Goal: Transaction & Acquisition: Book appointment/travel/reservation

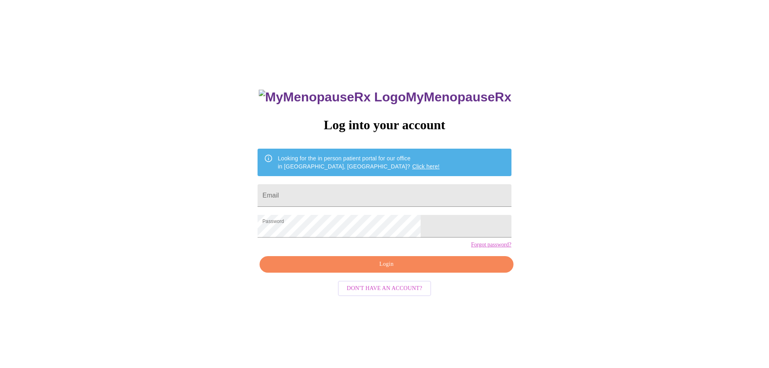
type input "[EMAIL_ADDRESS][DOMAIN_NAME]"
click at [400, 269] on span "Login" at bounding box center [386, 264] width 235 height 10
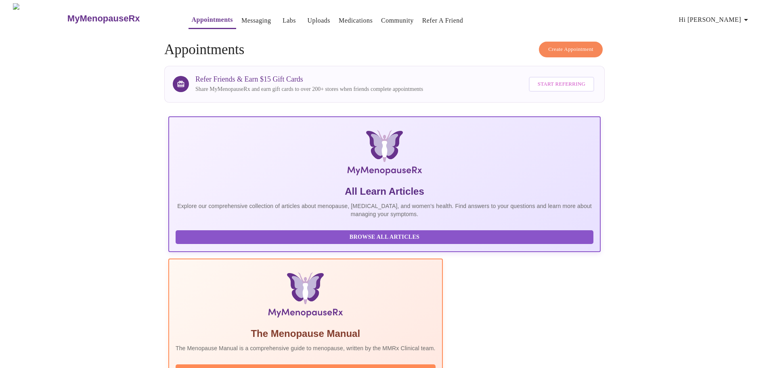
click at [571, 46] on span "Create Appointment" at bounding box center [570, 49] width 45 height 9
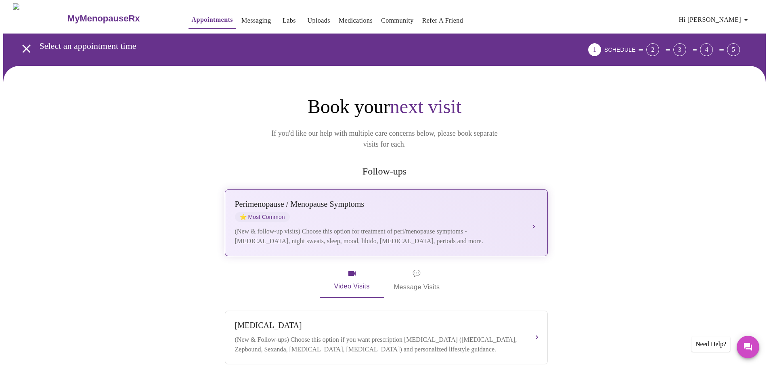
click at [531, 214] on button "[MEDICAL_DATA] / Menopause Symptoms ⭐ Most Common (New & follow-up visits) Choo…" at bounding box center [386, 222] width 323 height 67
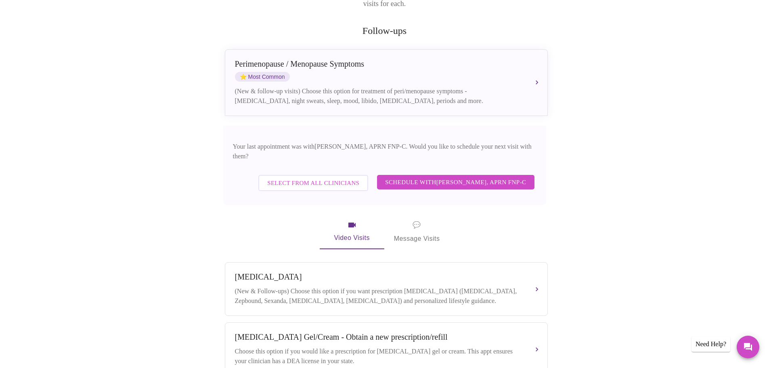
scroll to position [162, 0]
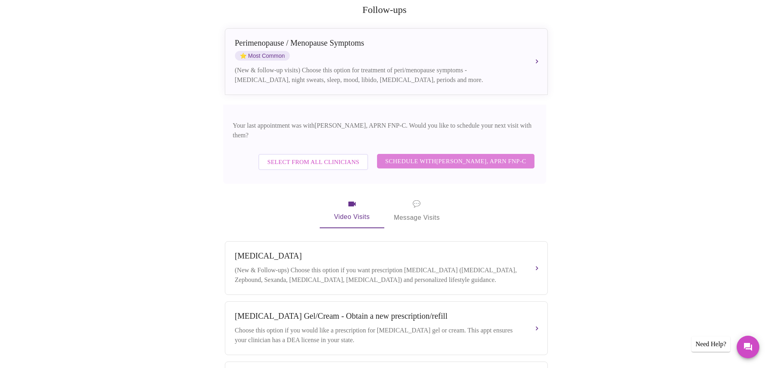
click at [494, 154] on button "Schedule with [PERSON_NAME], APRN FNP-C" at bounding box center [455, 161] width 157 height 15
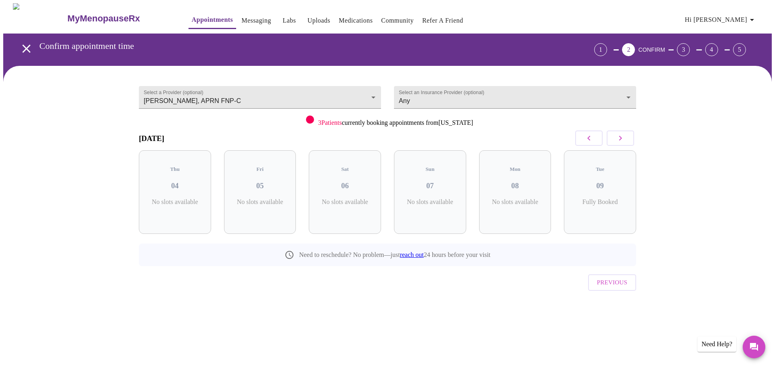
click at [620, 136] on icon "button" at bounding box center [620, 138] width 3 height 5
click at [620, 138] on icon "button" at bounding box center [621, 138] width 10 height 10
click at [445, 187] on div "Wed 24 1 Slots Left ( 4 Total)" at bounding box center [430, 192] width 72 height 84
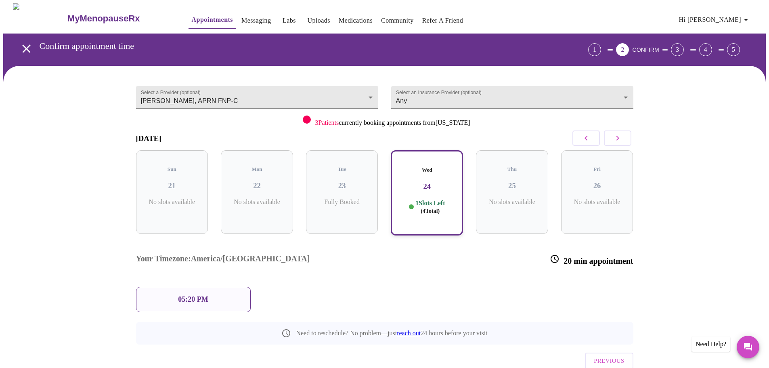
click at [618, 137] on icon "button" at bounding box center [617, 138] width 3 height 5
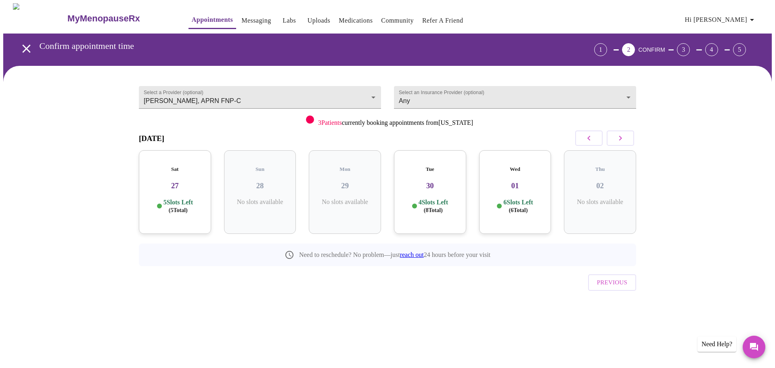
click at [421, 189] on div "Tue 30 4 Slots Left ( 8 Total)" at bounding box center [430, 192] width 72 height 84
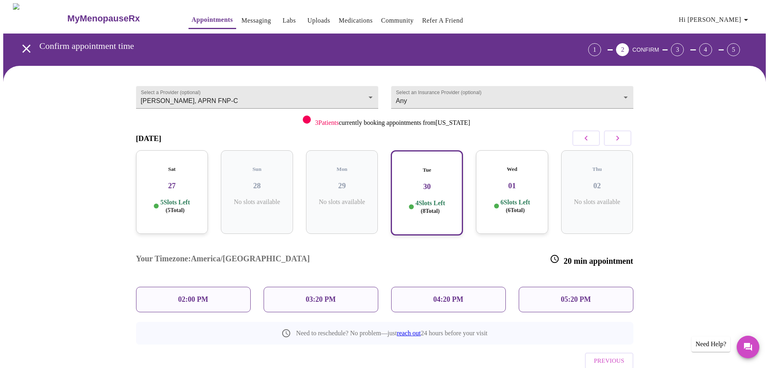
click at [211, 287] on div "02:00 PM" at bounding box center [193, 299] width 115 height 25
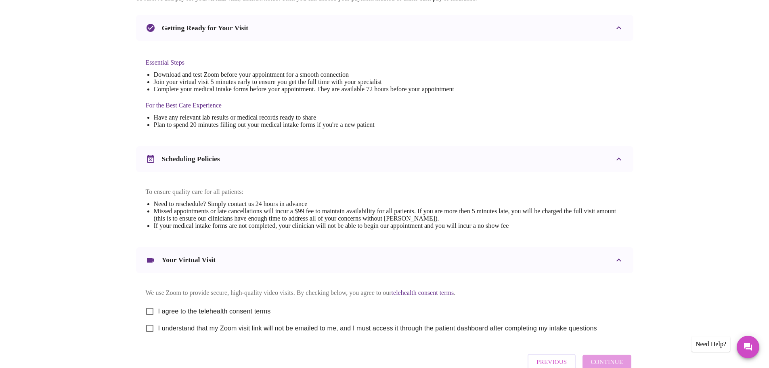
scroll to position [218, 0]
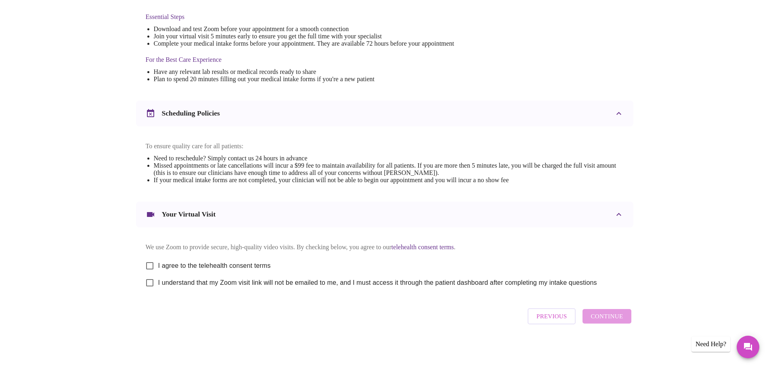
drag, startPoint x: 150, startPoint y: 263, endPoint x: 151, endPoint y: 269, distance: 5.7
click at [150, 263] on input "I agree to the telehealth consent terms" at bounding box center [149, 265] width 17 height 17
checkbox input "true"
click at [151, 282] on input "I understand that my Zoom visit link will not be emailed to me, and I must acce…" at bounding box center [149, 282] width 17 height 17
checkbox input "true"
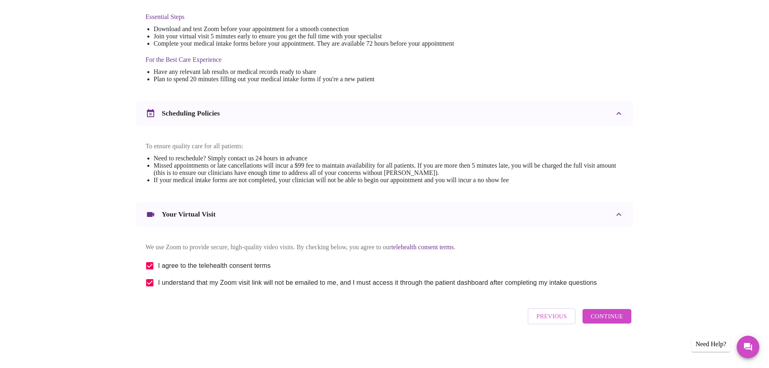
click at [604, 321] on span "Continue" at bounding box center [607, 316] width 32 height 10
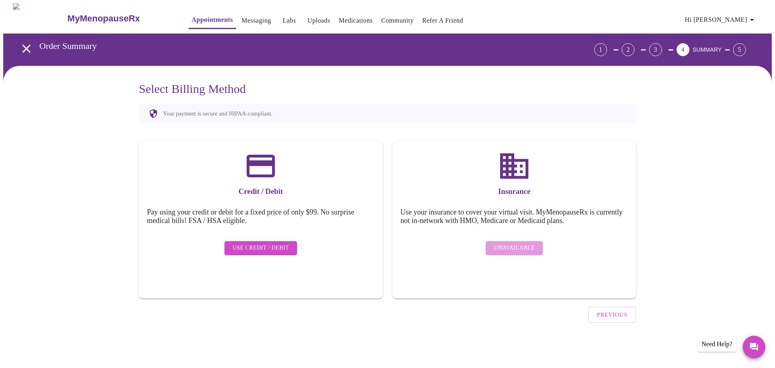
click at [261, 243] on span "Use Credit / Debit" at bounding box center [261, 248] width 57 height 10
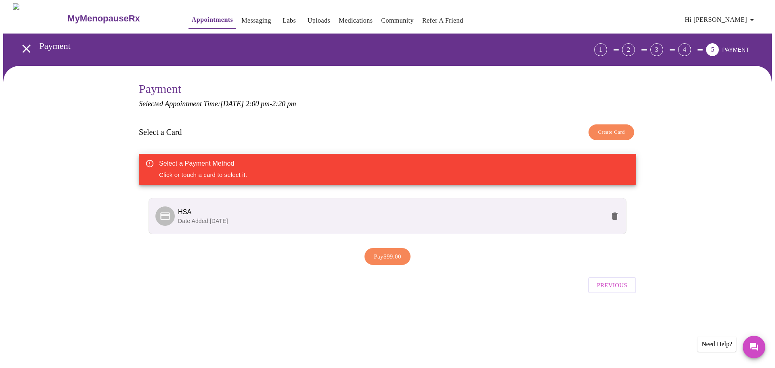
click at [618, 134] on span "Create Card" at bounding box center [611, 132] width 27 height 9
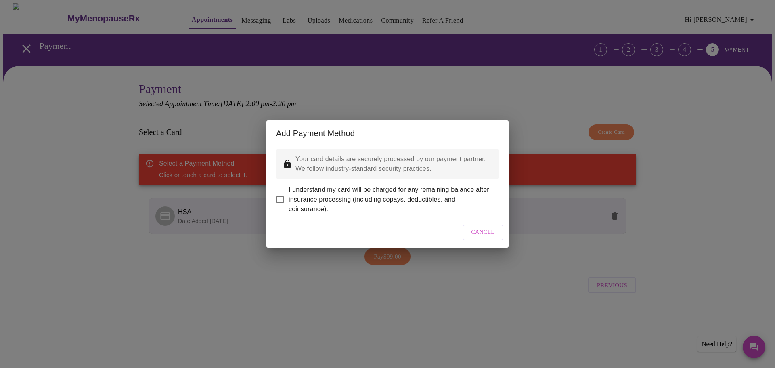
click at [278, 193] on input "I understand my card will be charged for any remaining balance after insurance …" at bounding box center [280, 199] width 17 height 17
checkbox input "true"
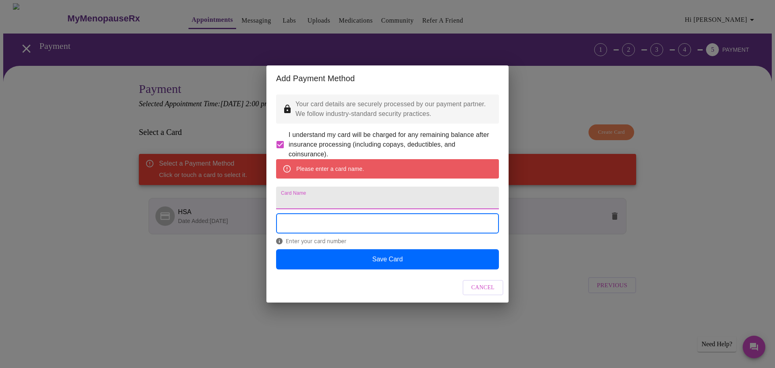
click at [403, 206] on input "Card Name" at bounding box center [387, 198] width 223 height 23
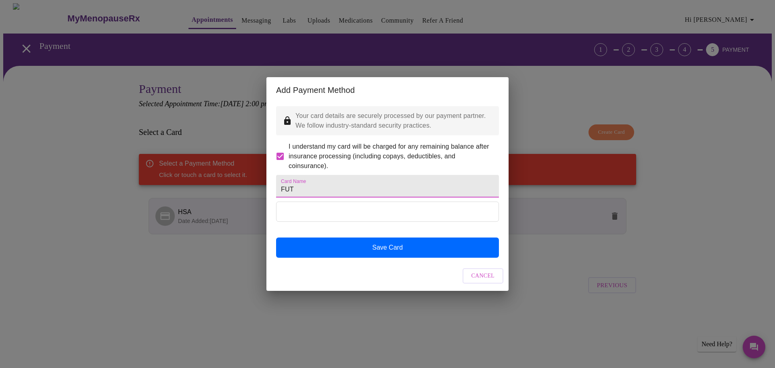
type input "FUT"
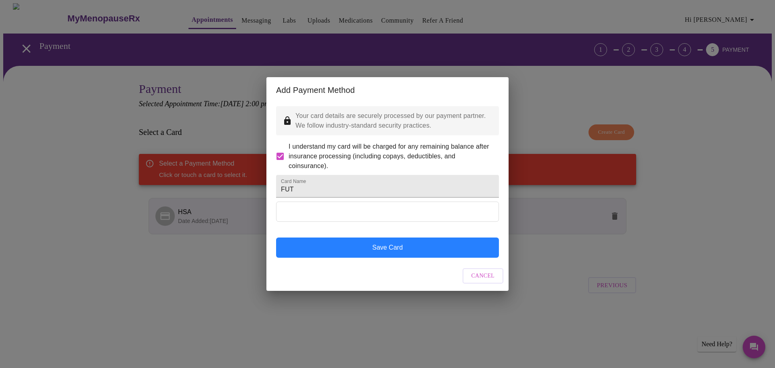
click at [391, 258] on button "Save Card" at bounding box center [387, 247] width 223 height 20
click at [390, 258] on button "Save Card" at bounding box center [387, 247] width 223 height 20
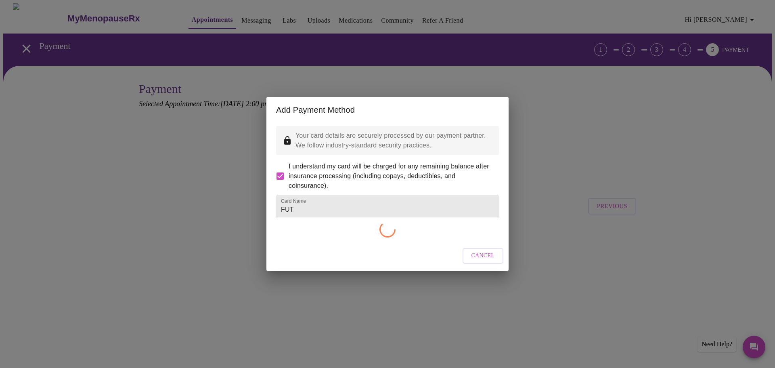
checkbox input "false"
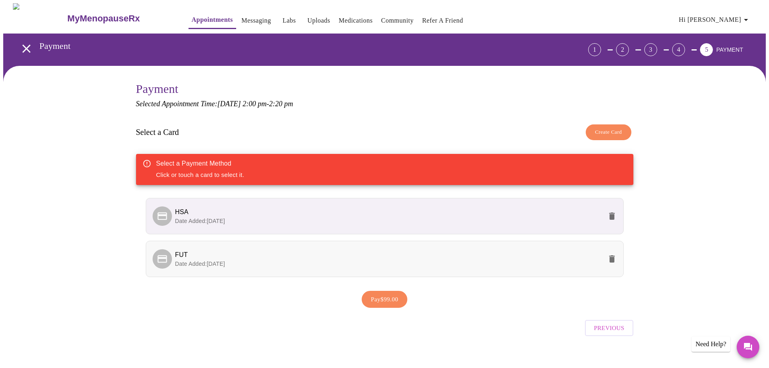
click at [519, 260] on p "Date Added: [DATE]" at bounding box center [388, 264] width 427 height 8
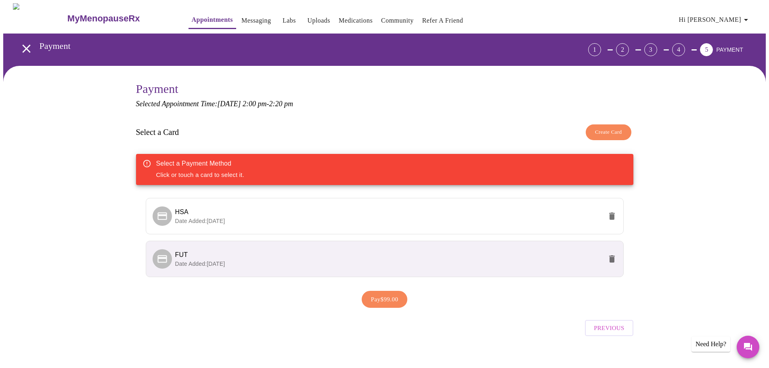
click at [384, 301] on span "Pay $99.00" at bounding box center [384, 299] width 27 height 10
